Goal: Task Accomplishment & Management: Manage account settings

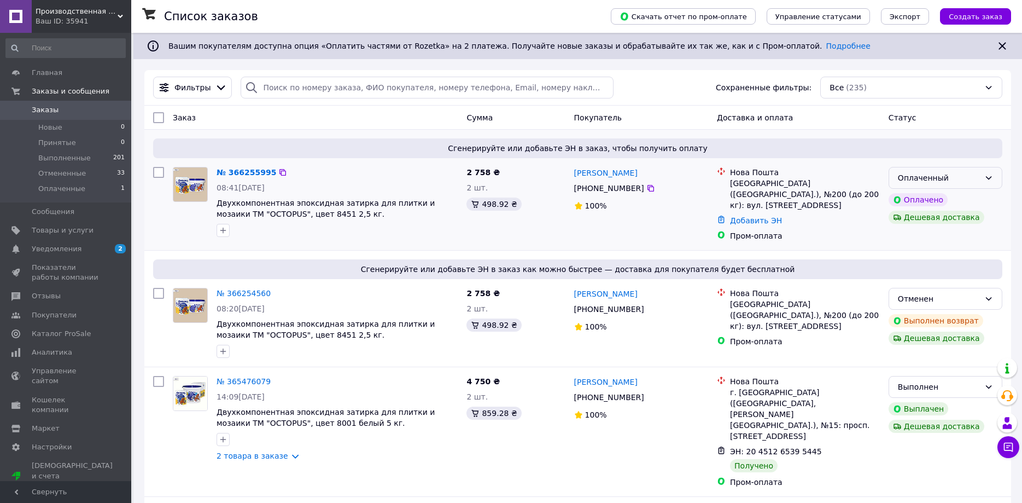
click at [992, 178] on icon at bounding box center [989, 177] width 9 height 9
click at [832, 215] on div "Добавить ЭН" at bounding box center [805, 220] width 154 height 15
click at [239, 289] on link "№ 366254560" at bounding box center [244, 293] width 54 height 9
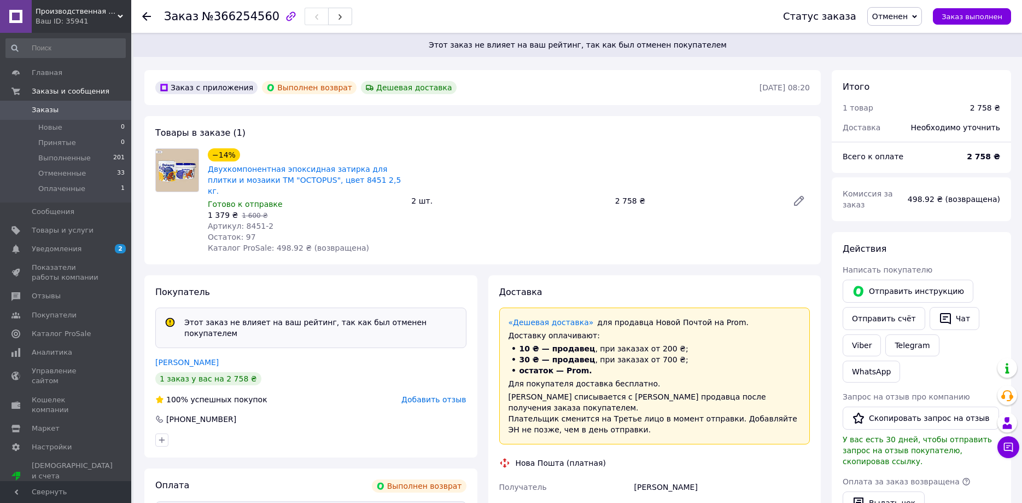
click at [149, 14] on icon at bounding box center [146, 16] width 9 height 9
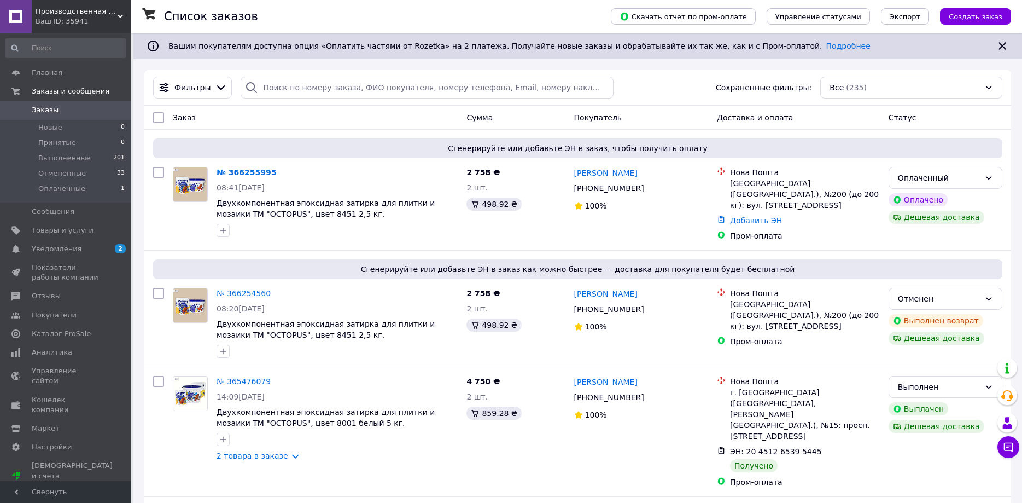
click at [43, 110] on span "Заказы" at bounding box center [45, 110] width 27 height 10
click at [50, 124] on span "Новые" at bounding box center [50, 128] width 24 height 10
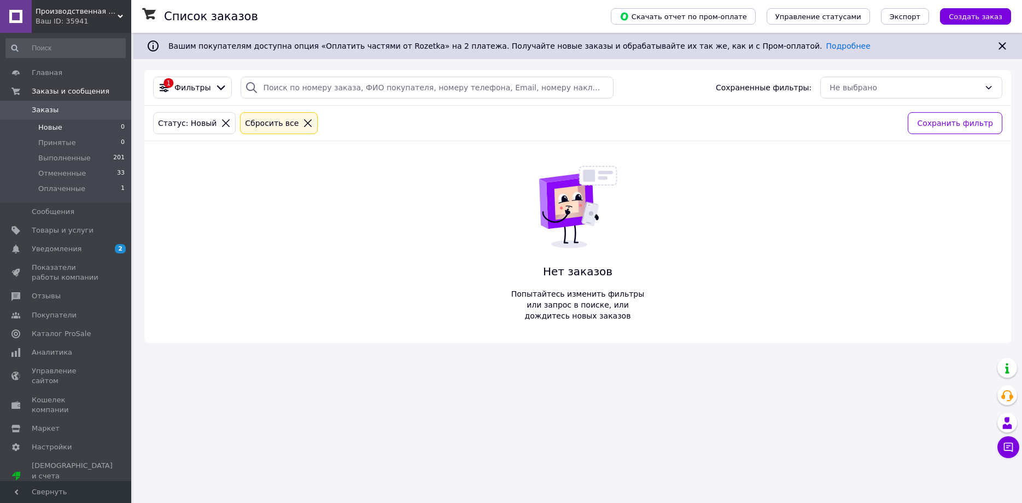
click at [46, 112] on span "Заказы" at bounding box center [45, 110] width 27 height 10
